Goal: Information Seeking & Learning: Check status

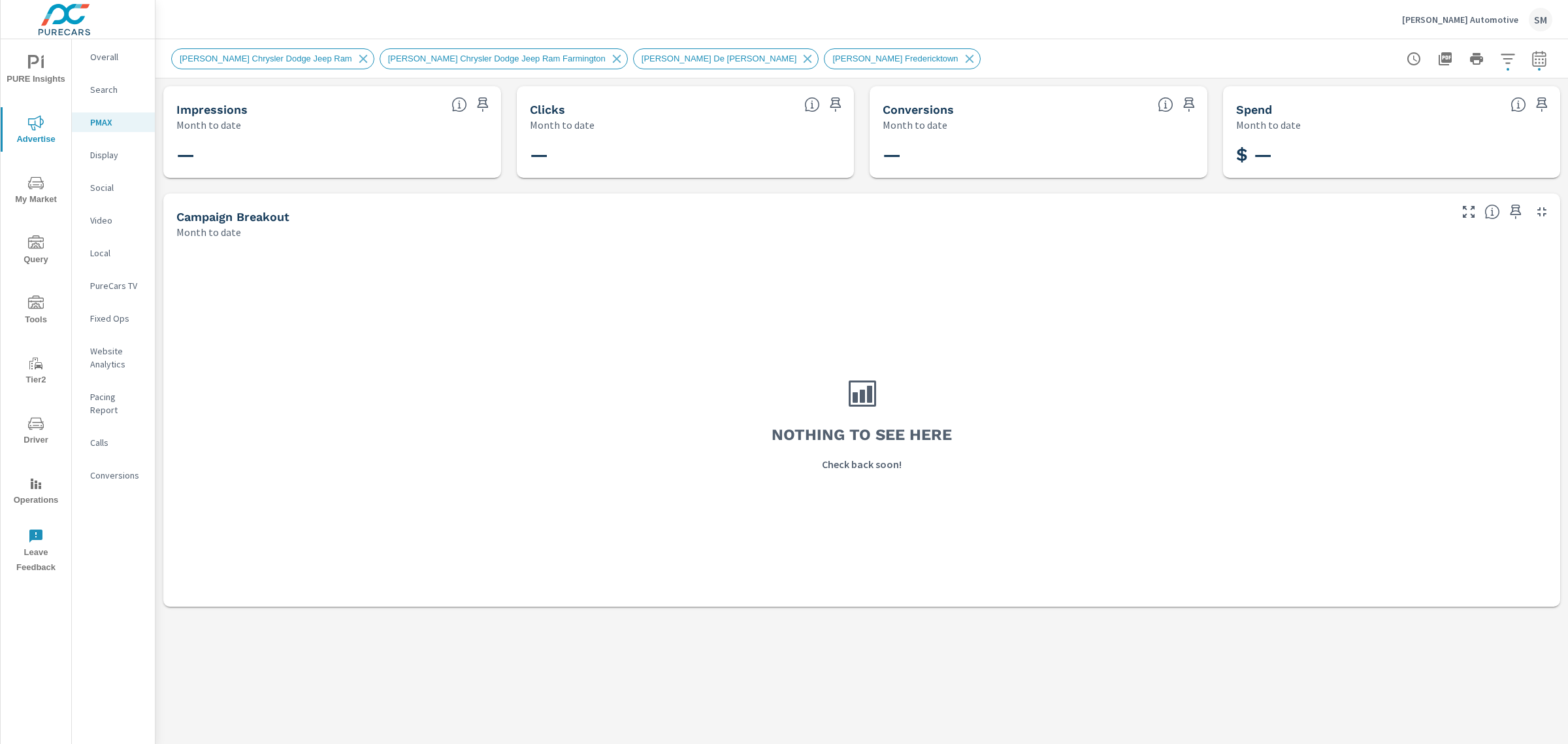
click at [97, 42] on nav "Overall Search PMAX Display Social Video Local PureCars TV Fixed Ops Website An…" at bounding box center [113, 271] width 83 height 464
click at [98, 56] on p "Overall" at bounding box center [117, 57] width 54 height 13
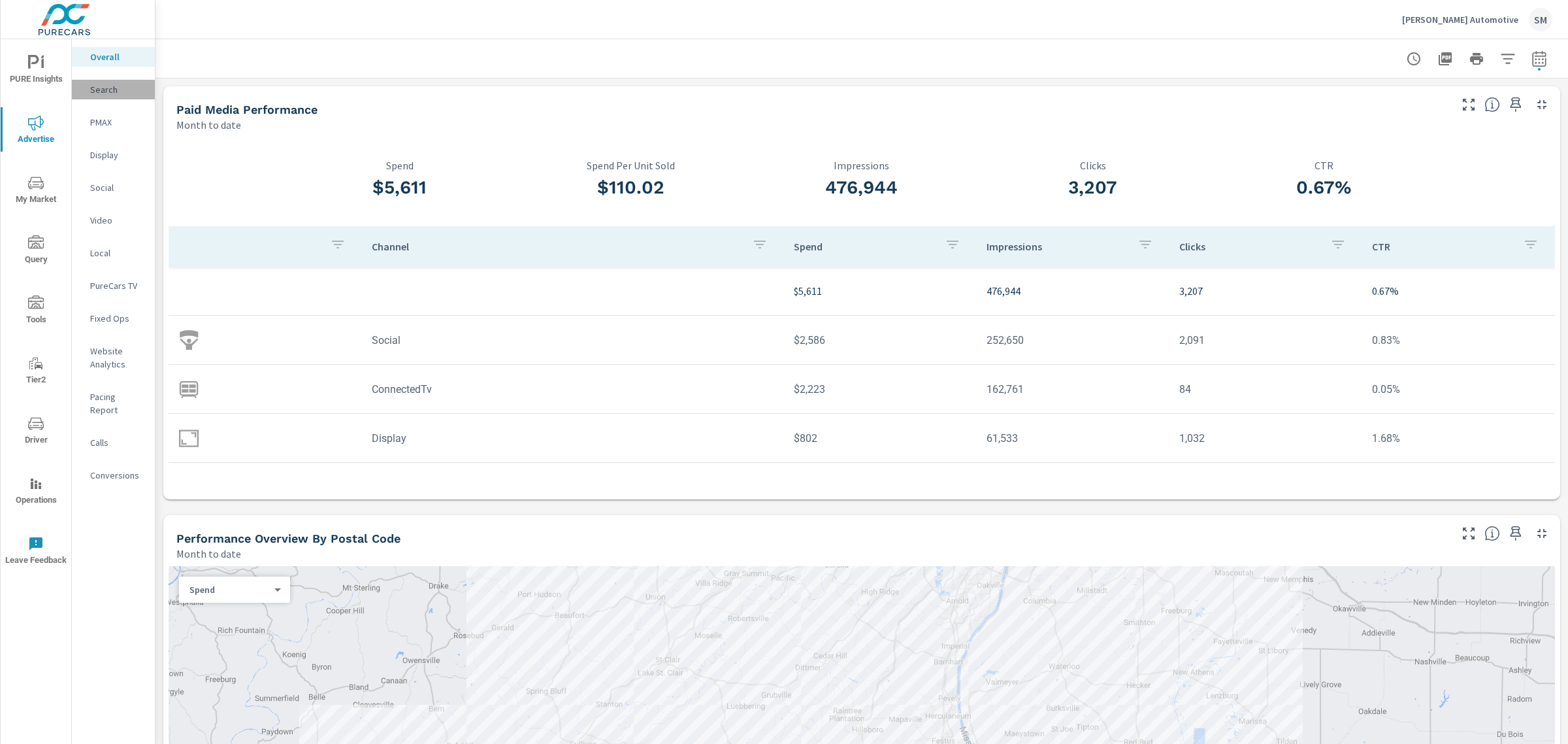
click at [100, 85] on p "Search" at bounding box center [117, 89] width 54 height 13
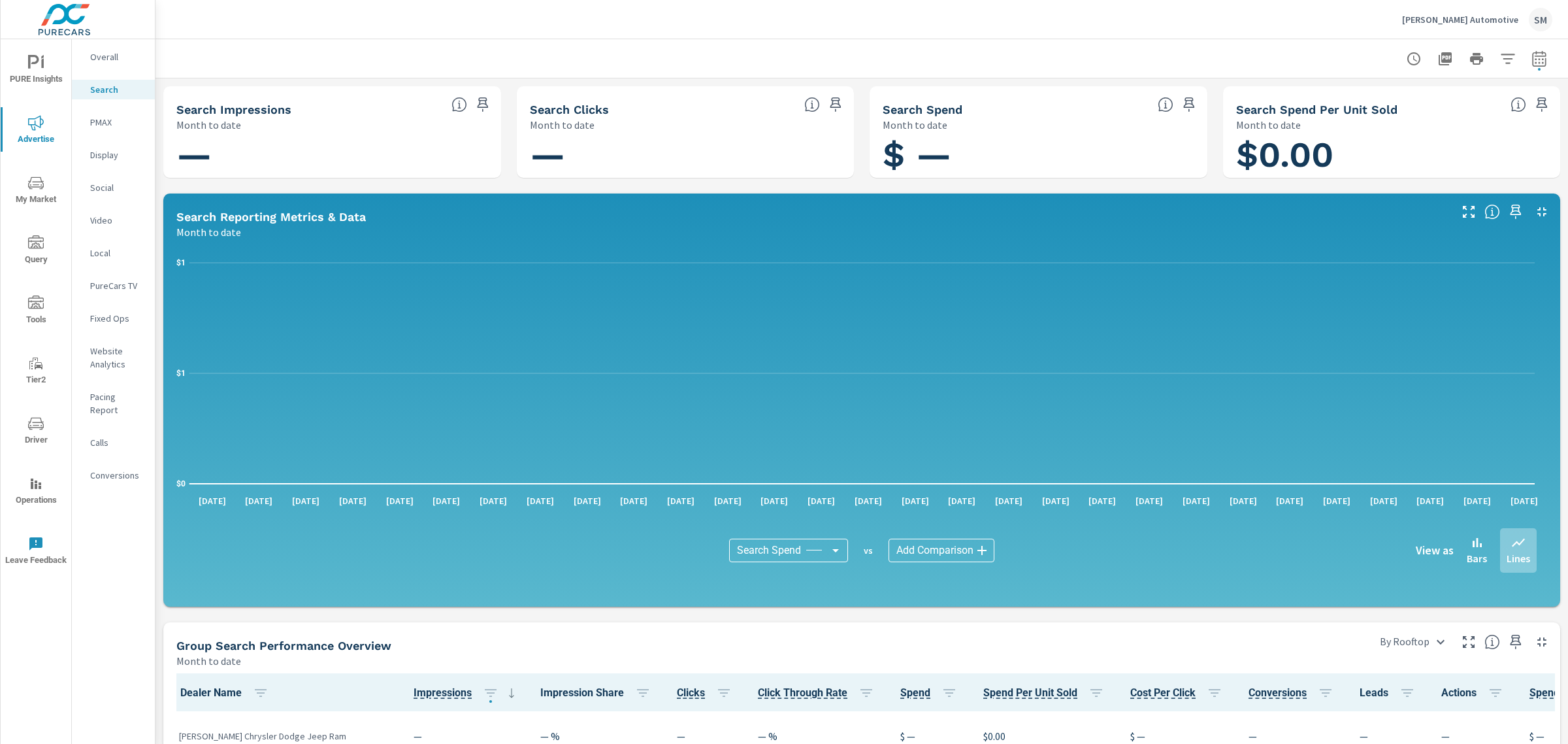
click at [111, 121] on p "PMAX" at bounding box center [117, 122] width 54 height 13
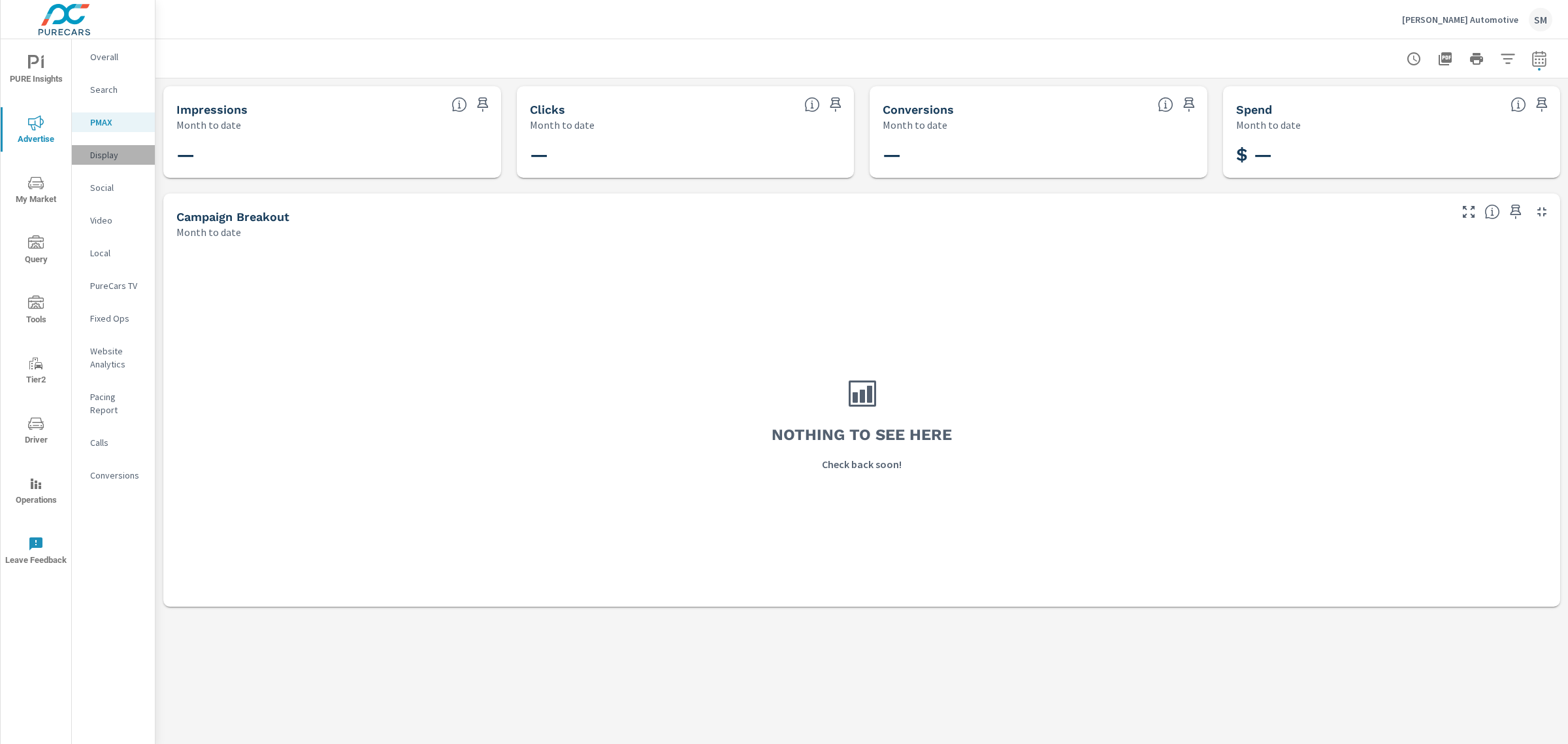
click at [110, 153] on p "Display" at bounding box center [117, 155] width 54 height 13
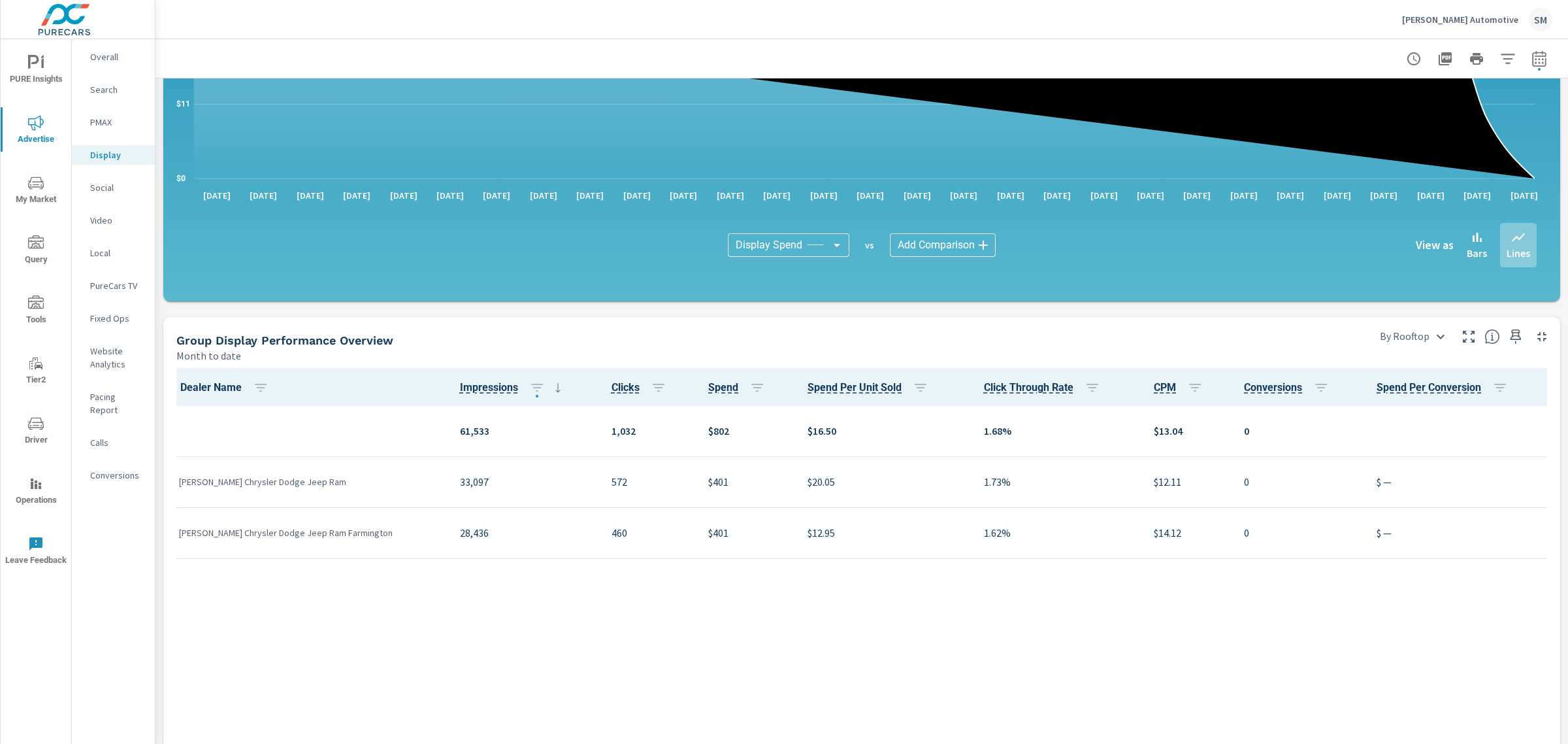
scroll to position [306, 0]
click at [117, 92] on p "Search" at bounding box center [117, 89] width 54 height 13
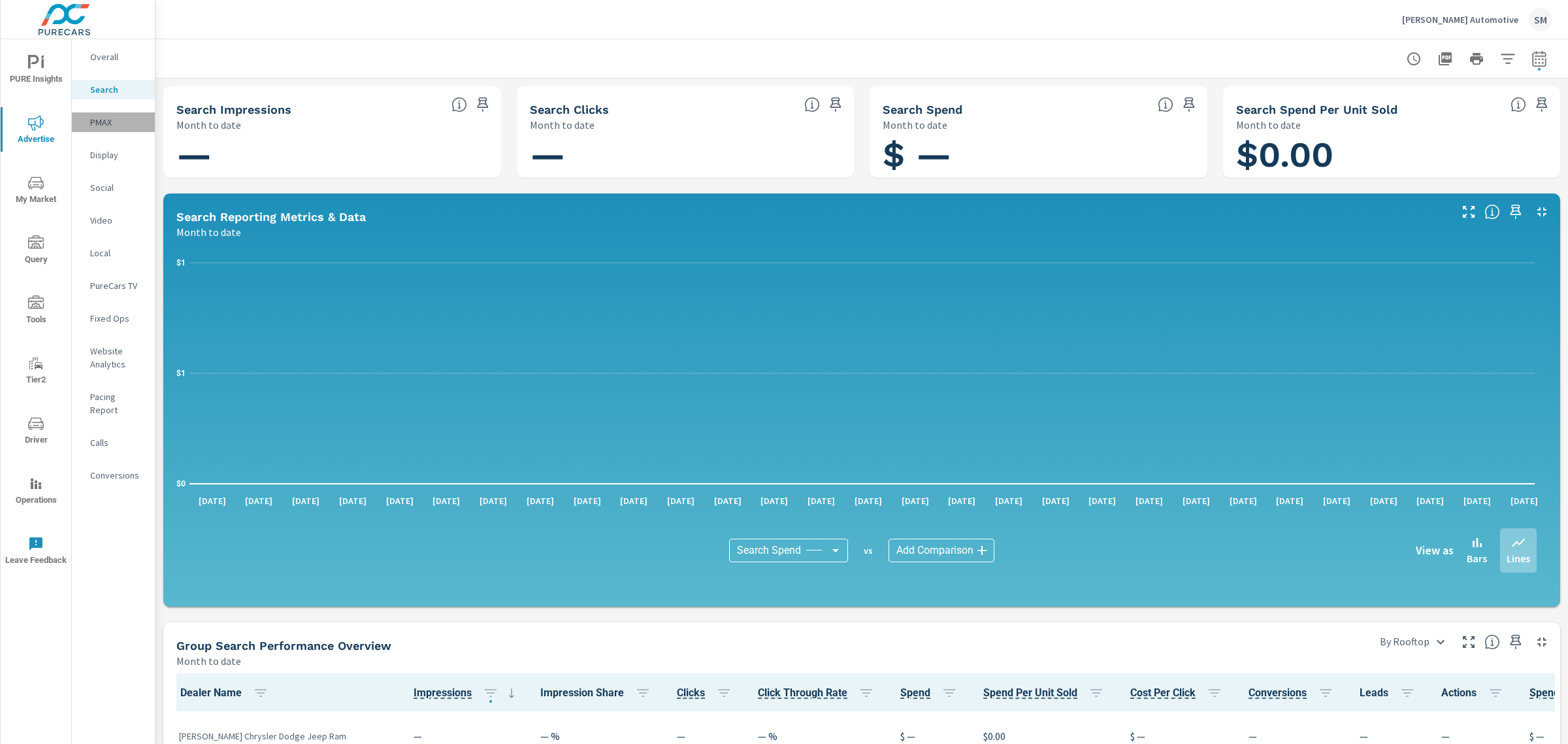
click at [116, 122] on p "PMAX" at bounding box center [117, 122] width 54 height 13
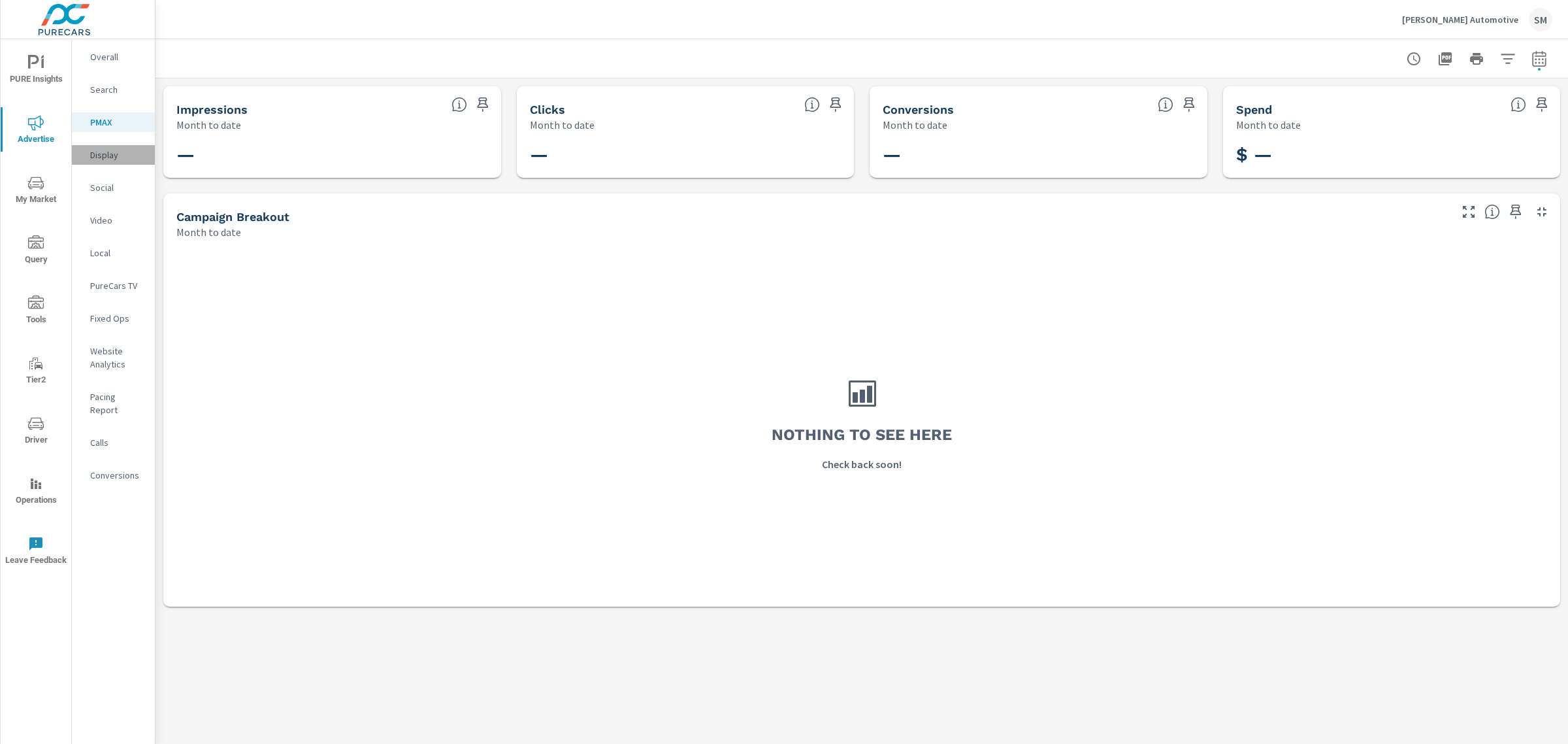
click at [118, 155] on p "Display" at bounding box center [117, 155] width 54 height 13
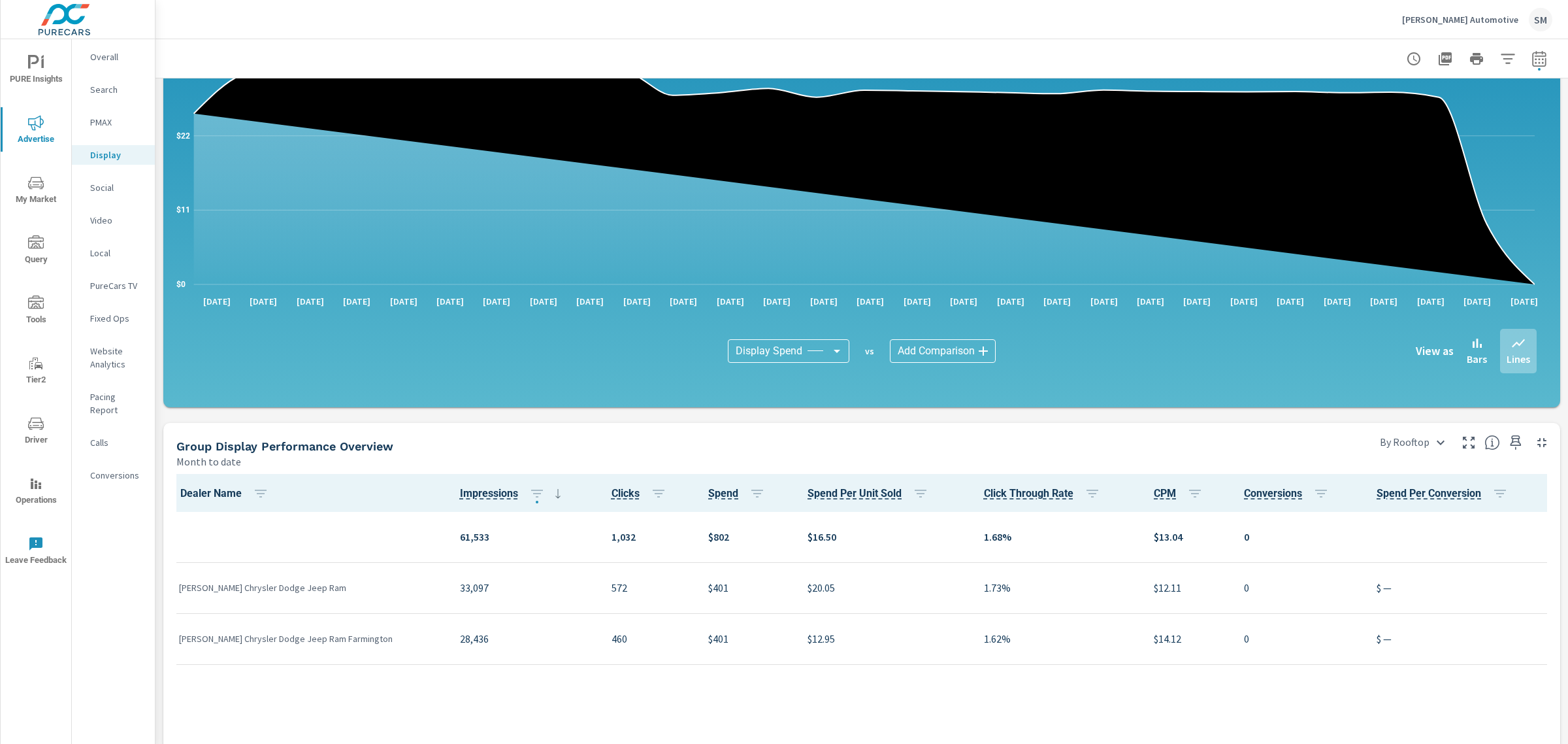
scroll to position [199, 0]
click at [102, 181] on p "Social" at bounding box center [117, 187] width 54 height 13
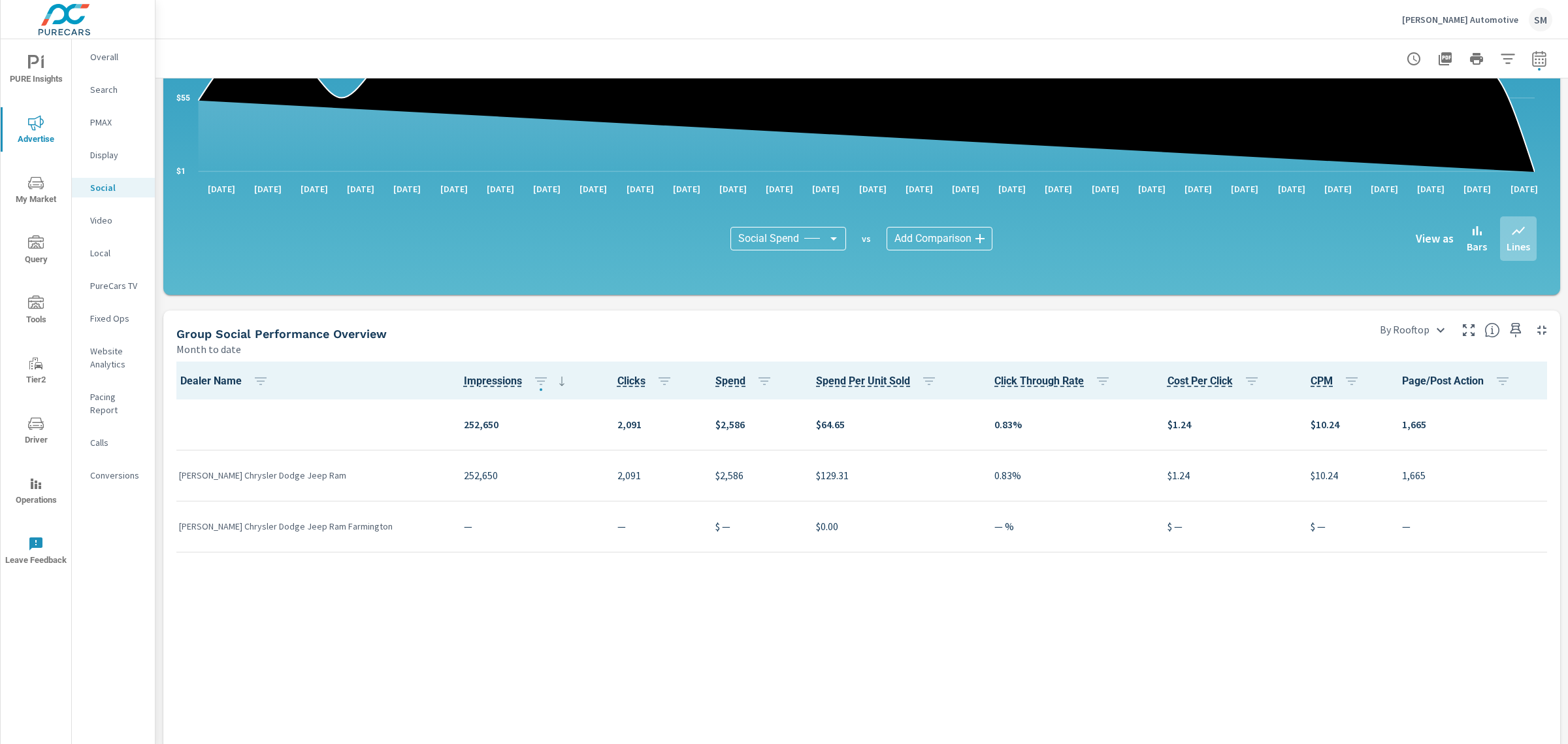
scroll to position [312, 0]
drag, startPoint x: 315, startPoint y: 466, endPoint x: 181, endPoint y: 479, distance: 134.6
click at [181, 479] on p "[PERSON_NAME] Chrysler Dodge Jeep Ram" at bounding box center [311, 474] width 264 height 13
copy p "[PERSON_NAME] Chrysler Dodge Jeep Ram"
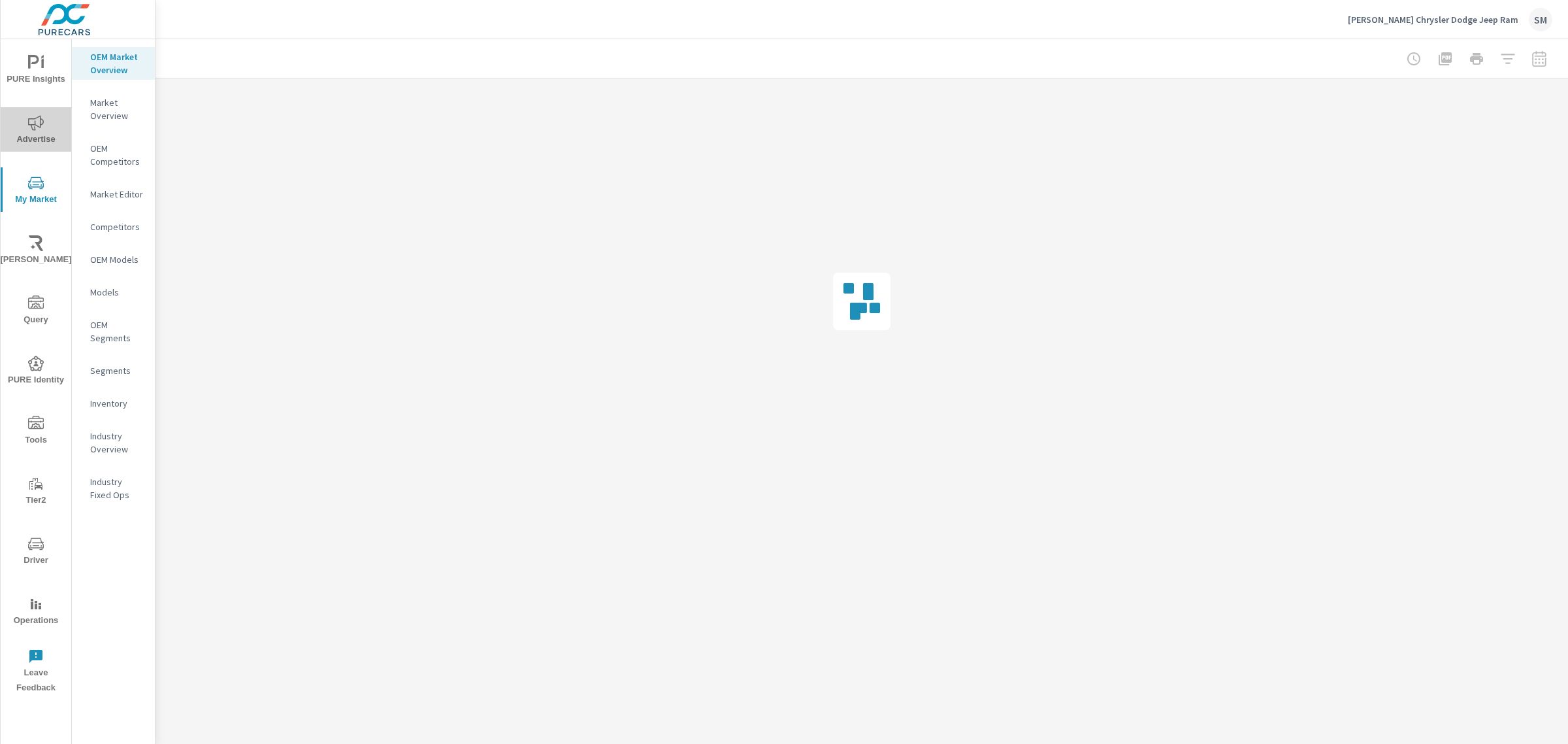
click at [37, 123] on icon "nav menu" at bounding box center [36, 123] width 15 height 15
click at [108, 122] on p "PMAX" at bounding box center [117, 122] width 54 height 13
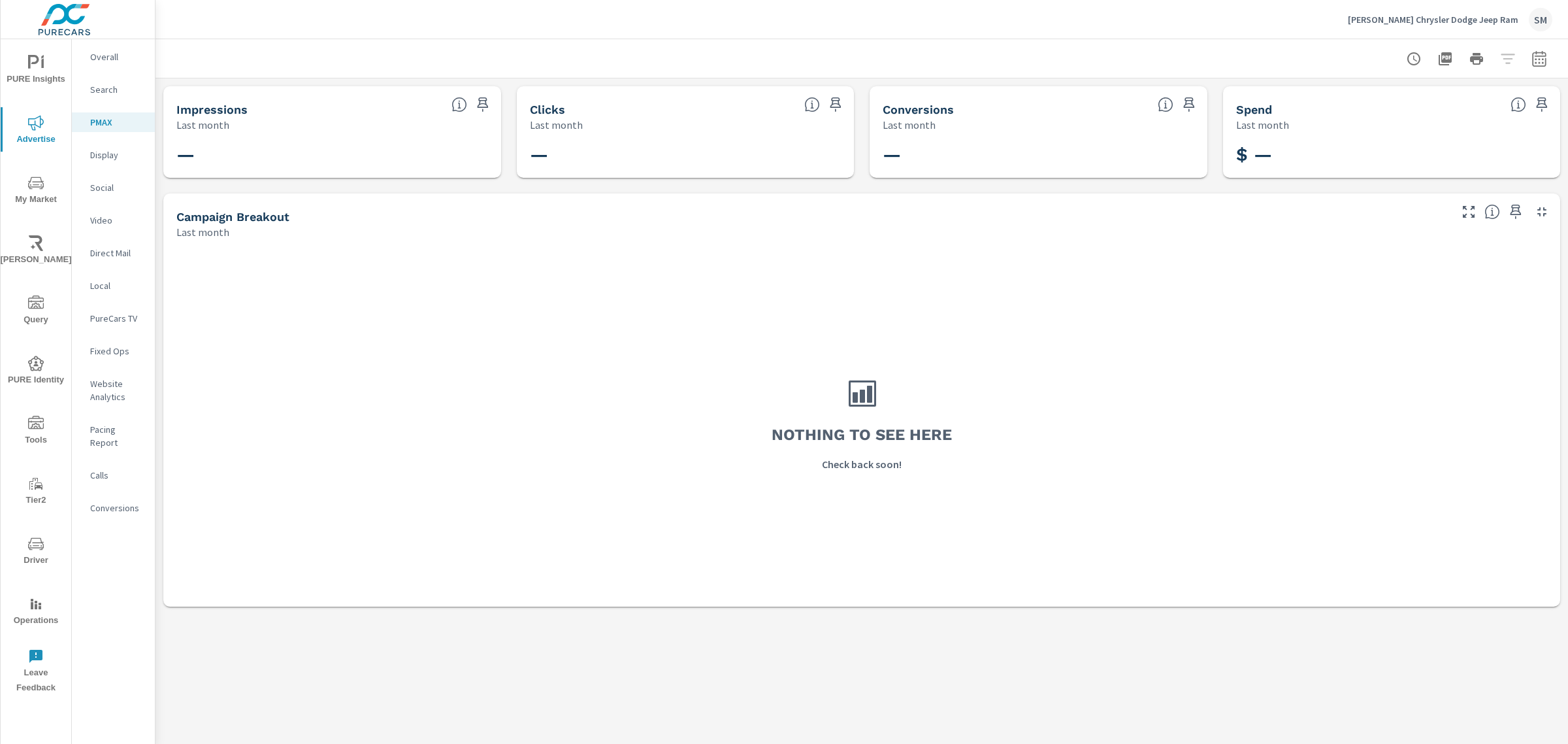
click at [106, 79] on div "Search" at bounding box center [113, 89] width 83 height 20
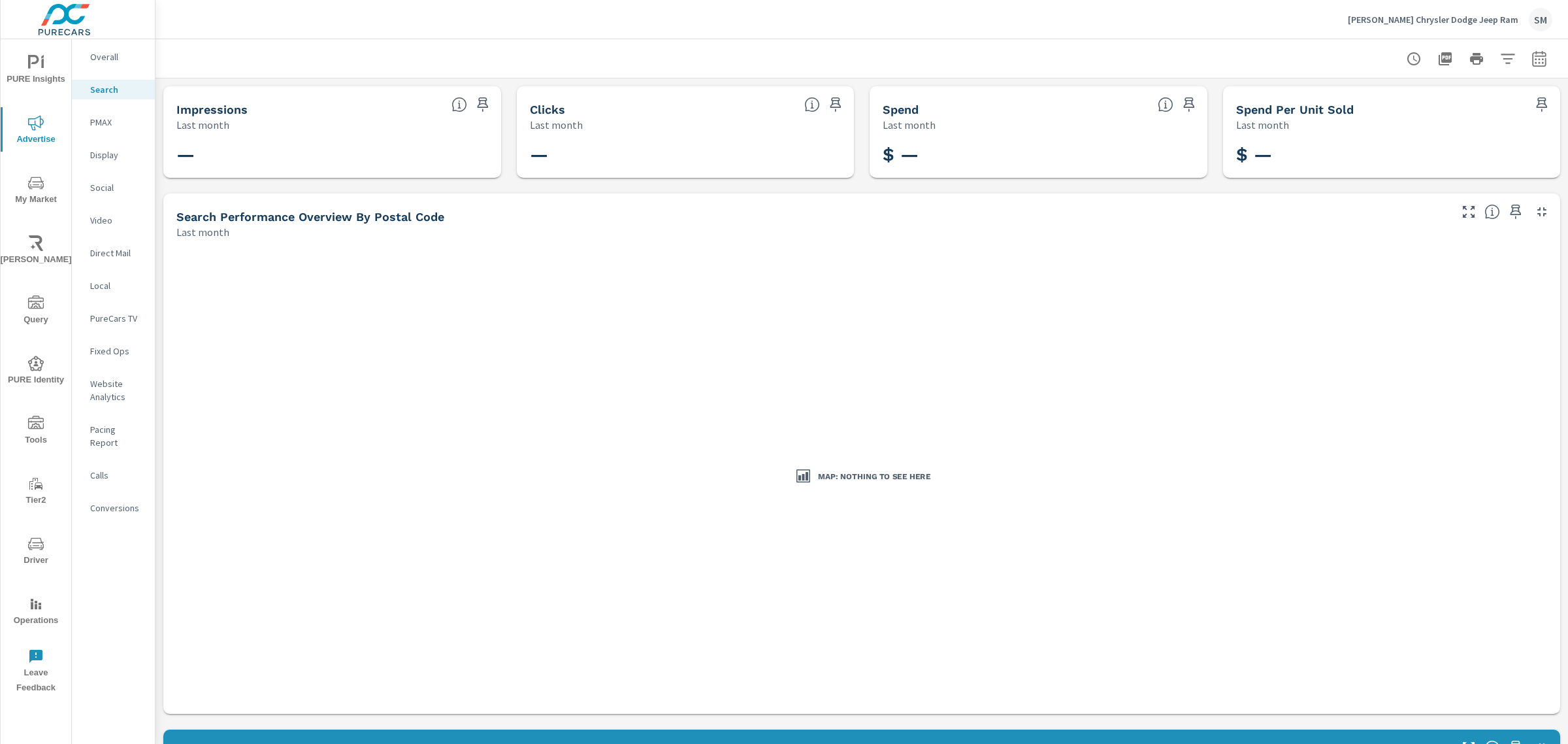
click at [121, 56] on p "Overall" at bounding box center [117, 57] width 54 height 13
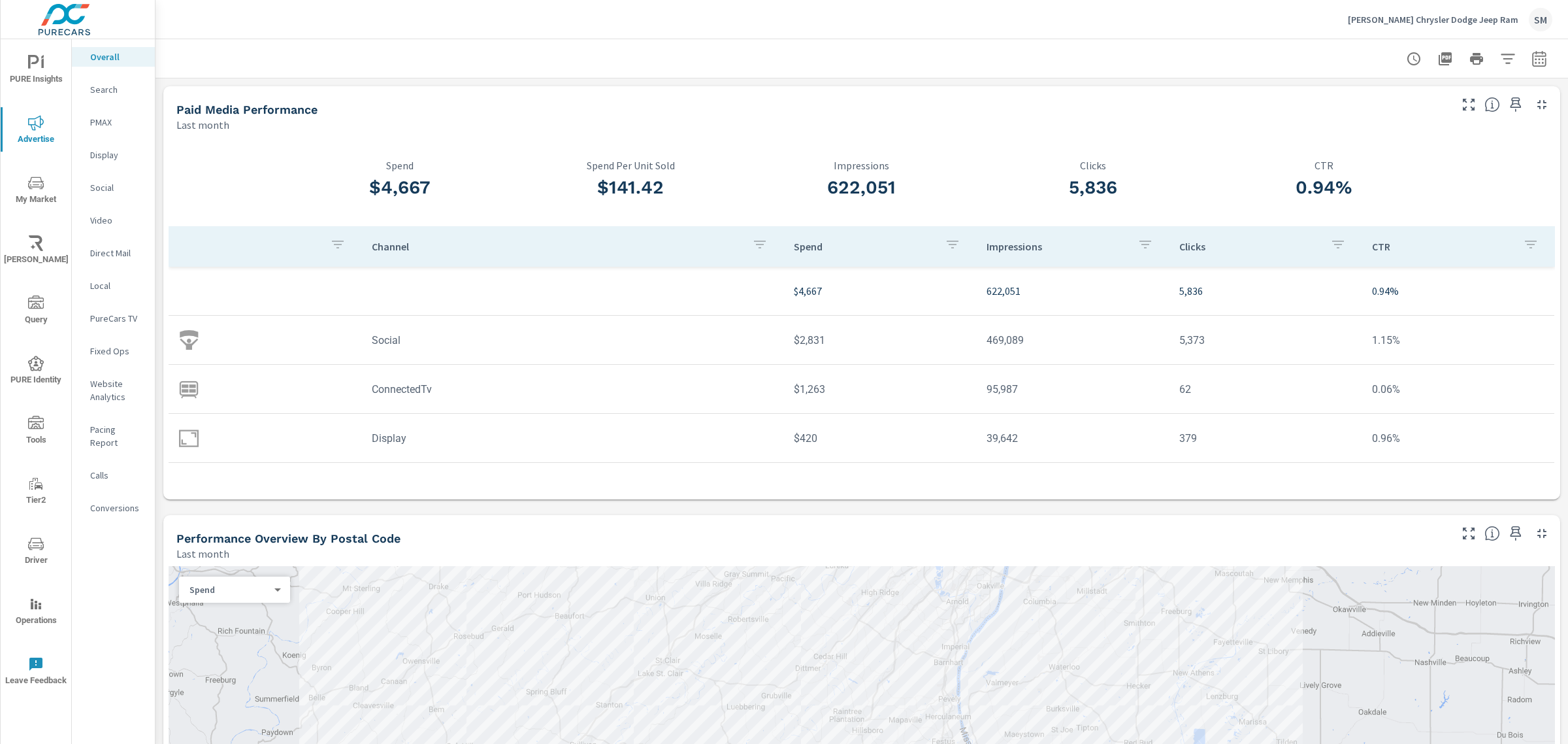
scroll to position [40, 0]
